Goal: Task Accomplishment & Management: Manage account settings

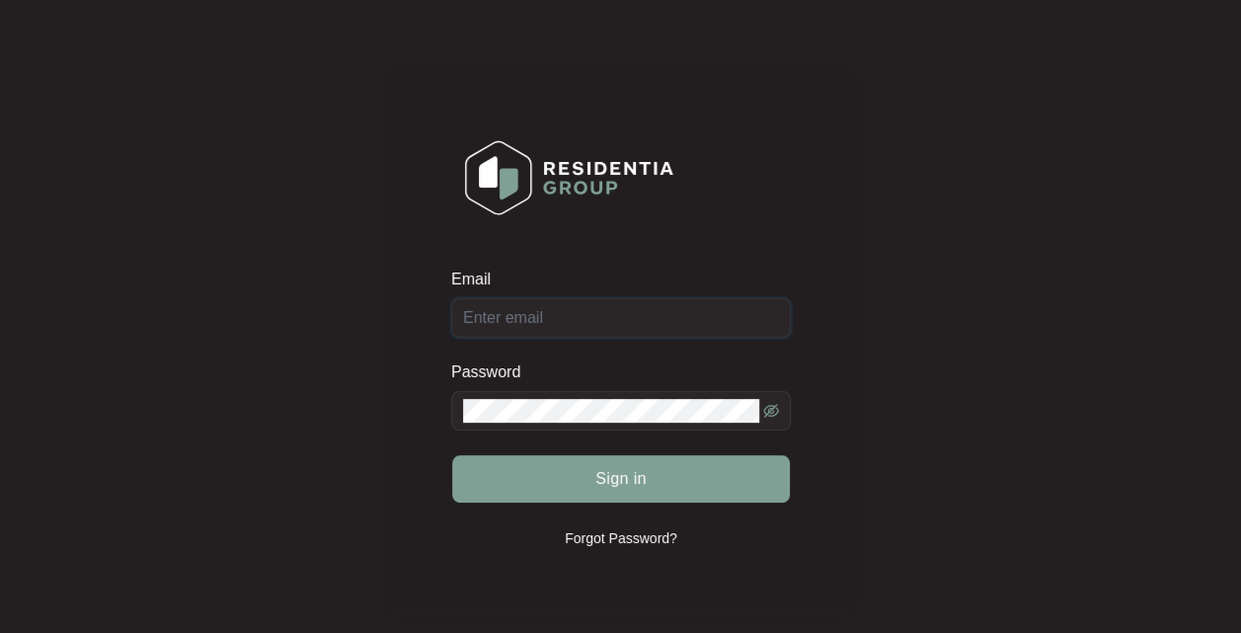
type input "[EMAIL_ADDRESS][DOMAIN_NAME]"
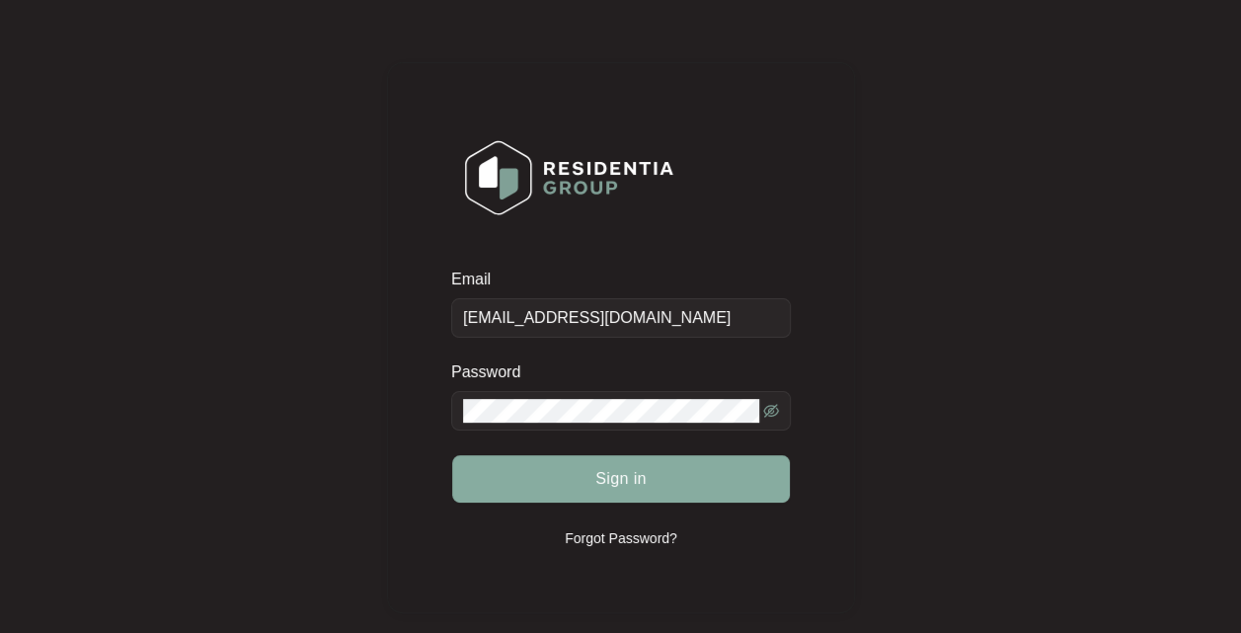
click at [642, 480] on span "Sign in" at bounding box center [620, 479] width 51 height 24
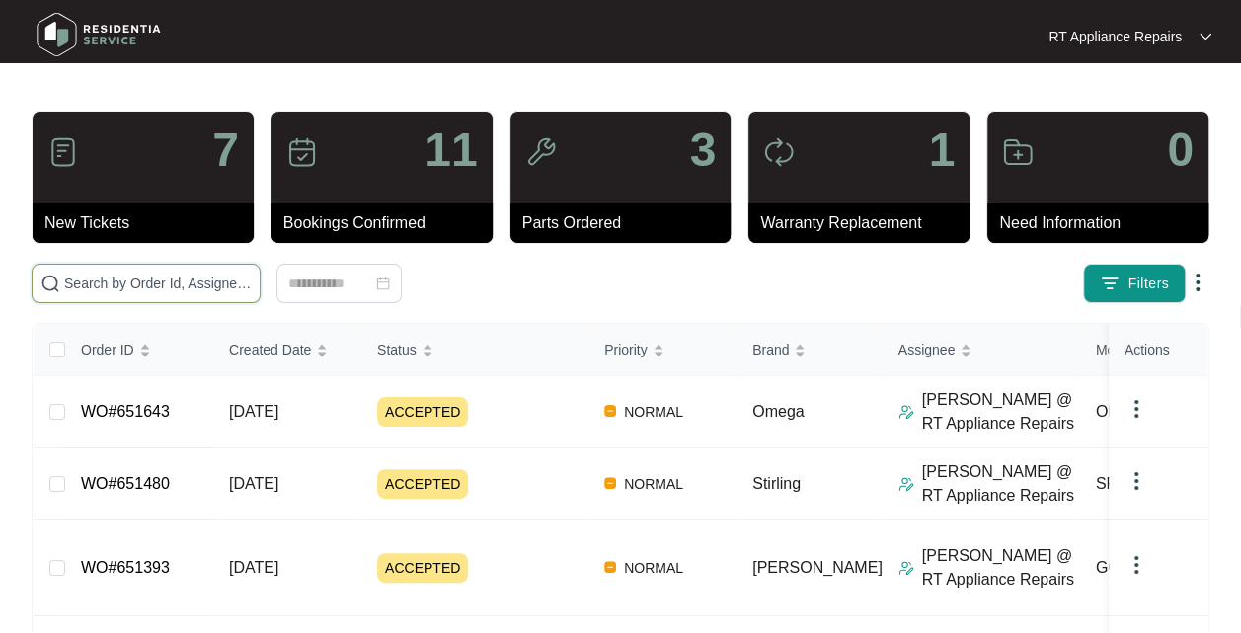
click at [190, 280] on input "text" at bounding box center [158, 283] width 188 height 22
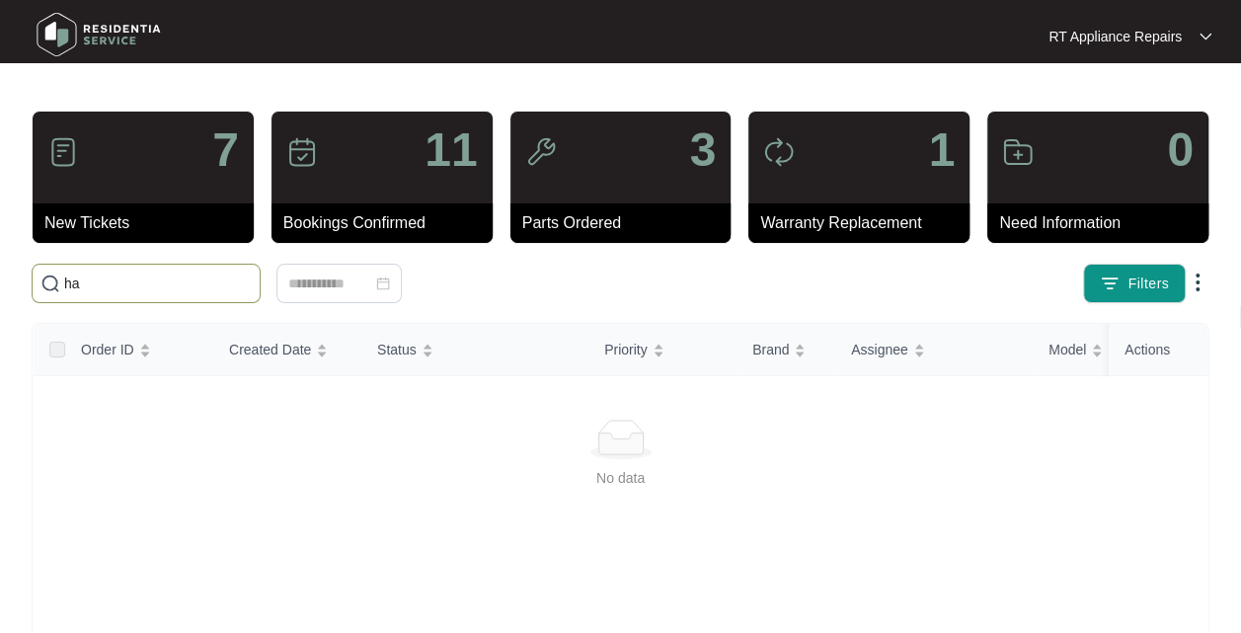
type input "h"
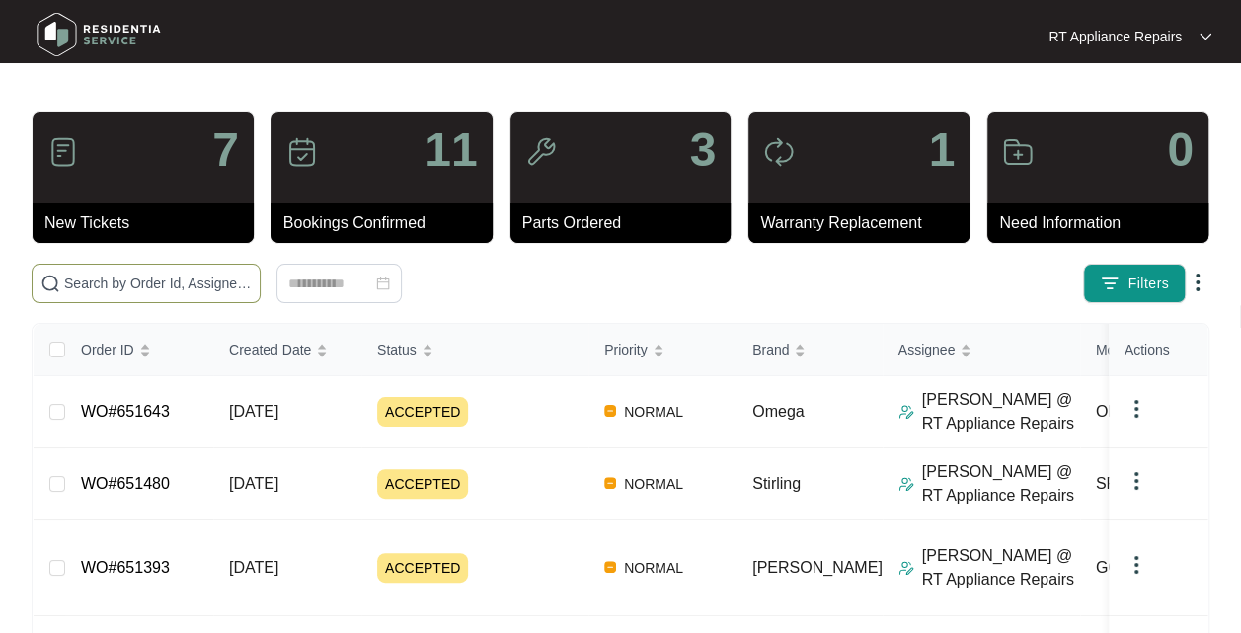
click at [167, 289] on input "text" at bounding box center [158, 283] width 188 height 22
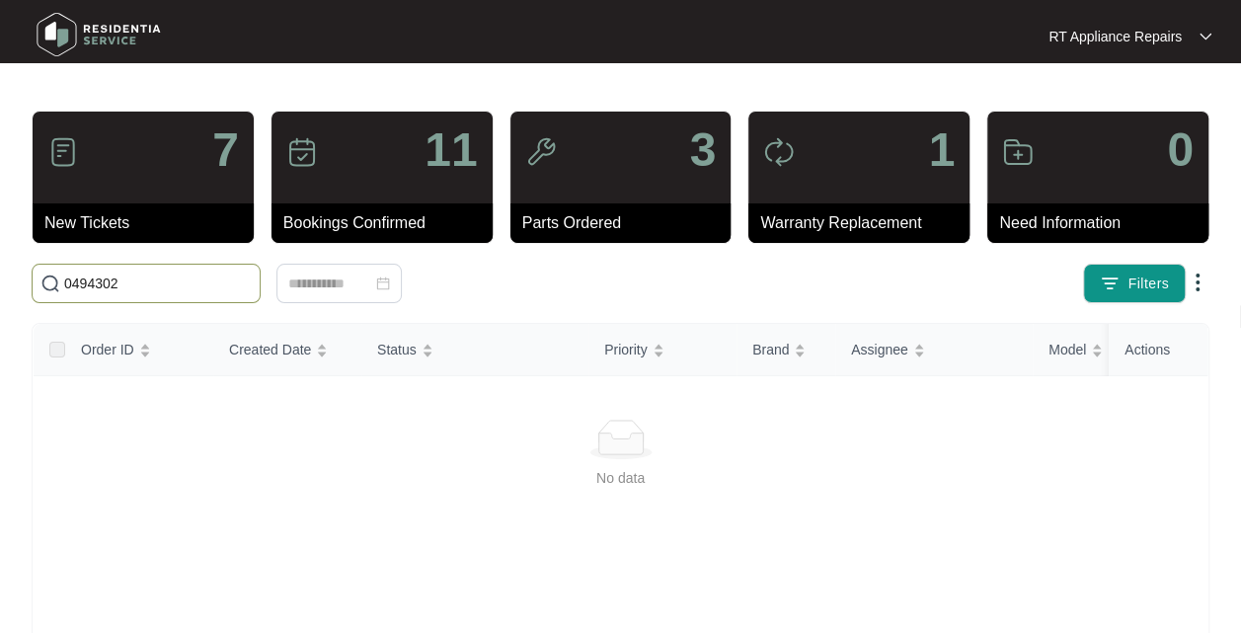
click at [157, 280] on input "0494302" at bounding box center [158, 283] width 188 height 22
type input "0"
type input "h"
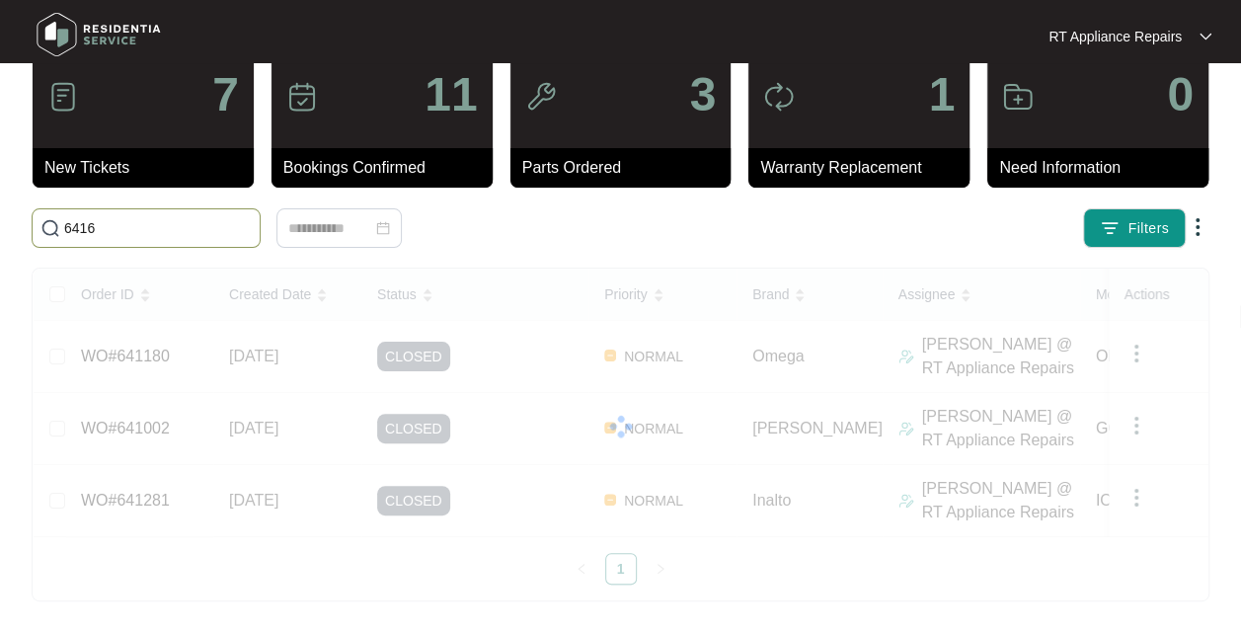
scroll to position [143, 0]
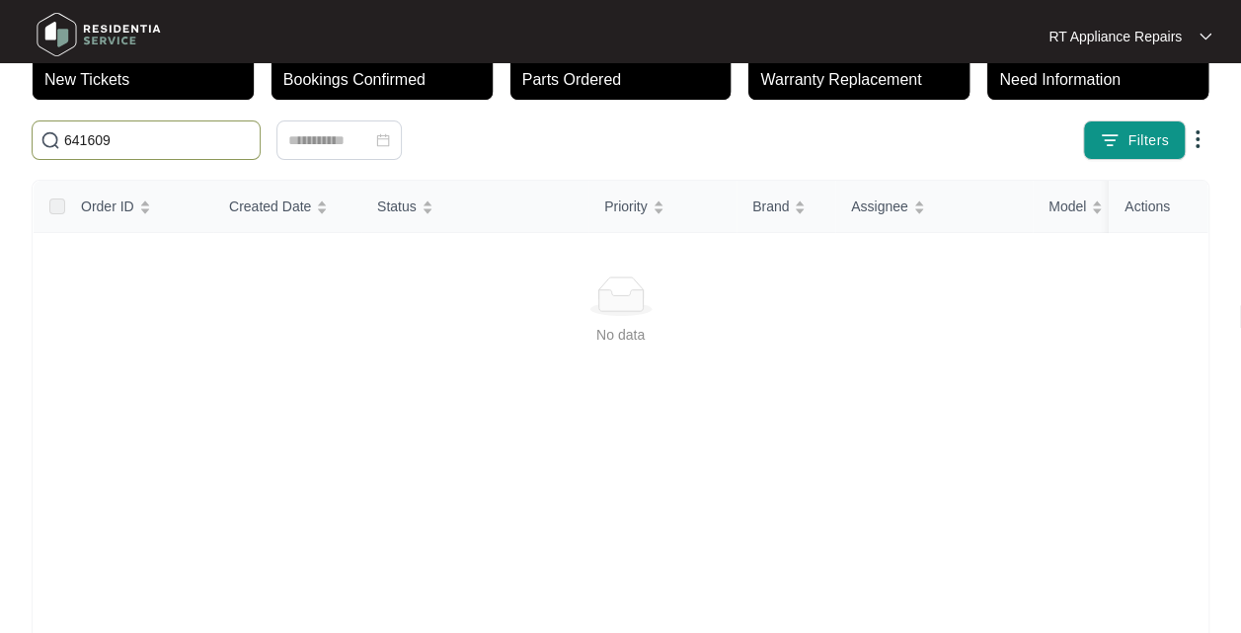
type input "641609"
click at [1196, 39] on div "RT Appliance Repairs" at bounding box center [1129, 37] width 163 height 20
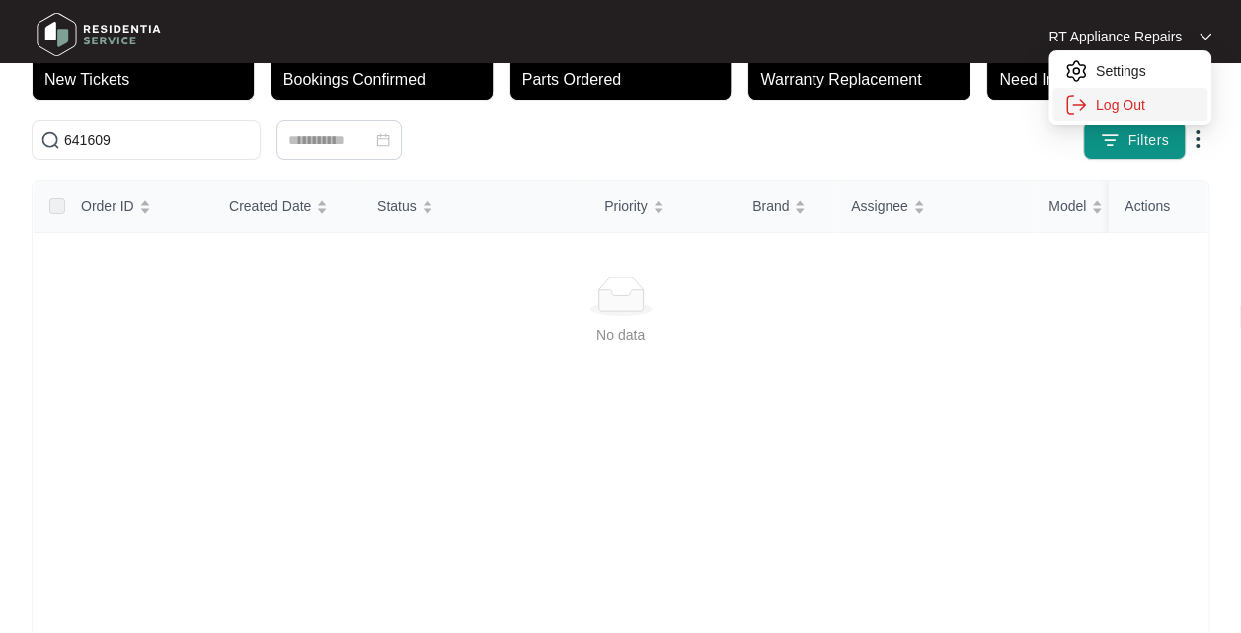
click at [1149, 109] on p "Log Out" at bounding box center [1146, 105] width 100 height 20
